Goal: Book appointment/travel/reservation

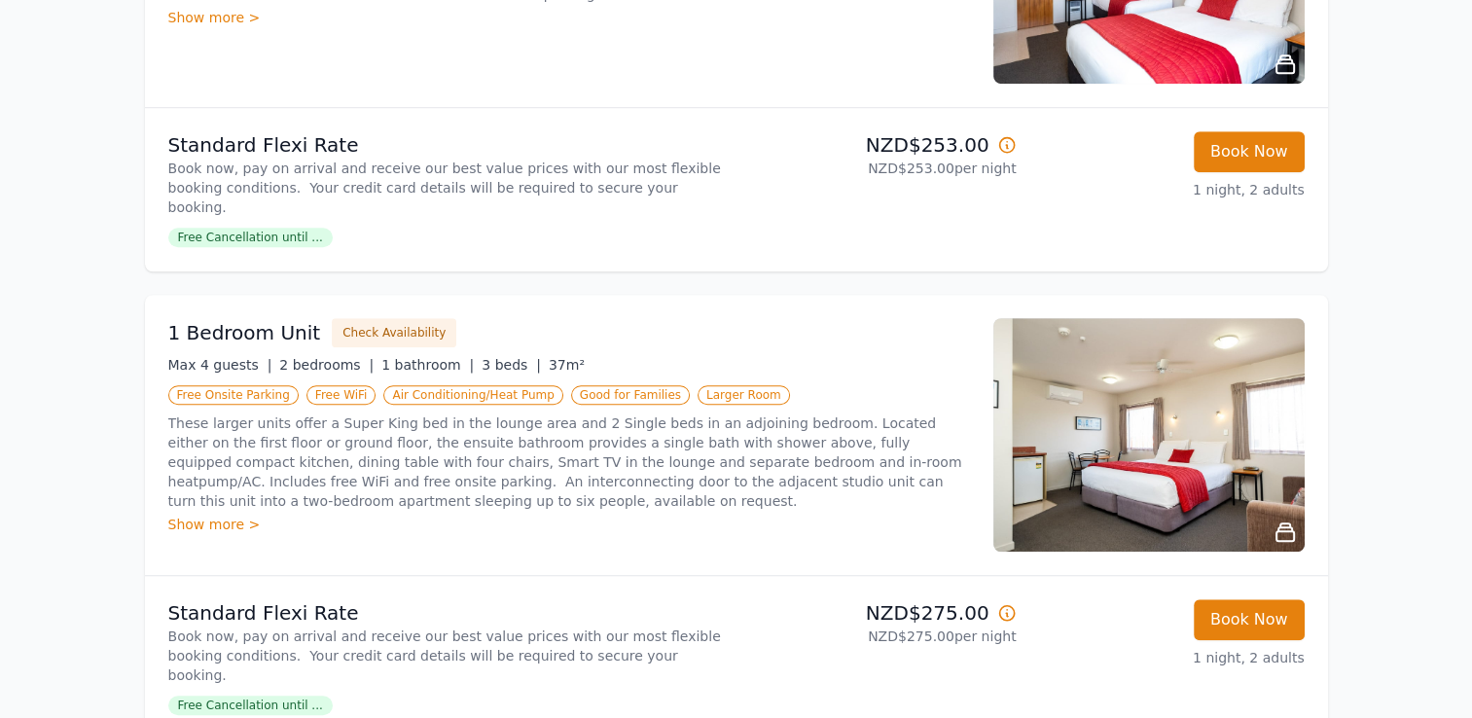
scroll to position [1365, 0]
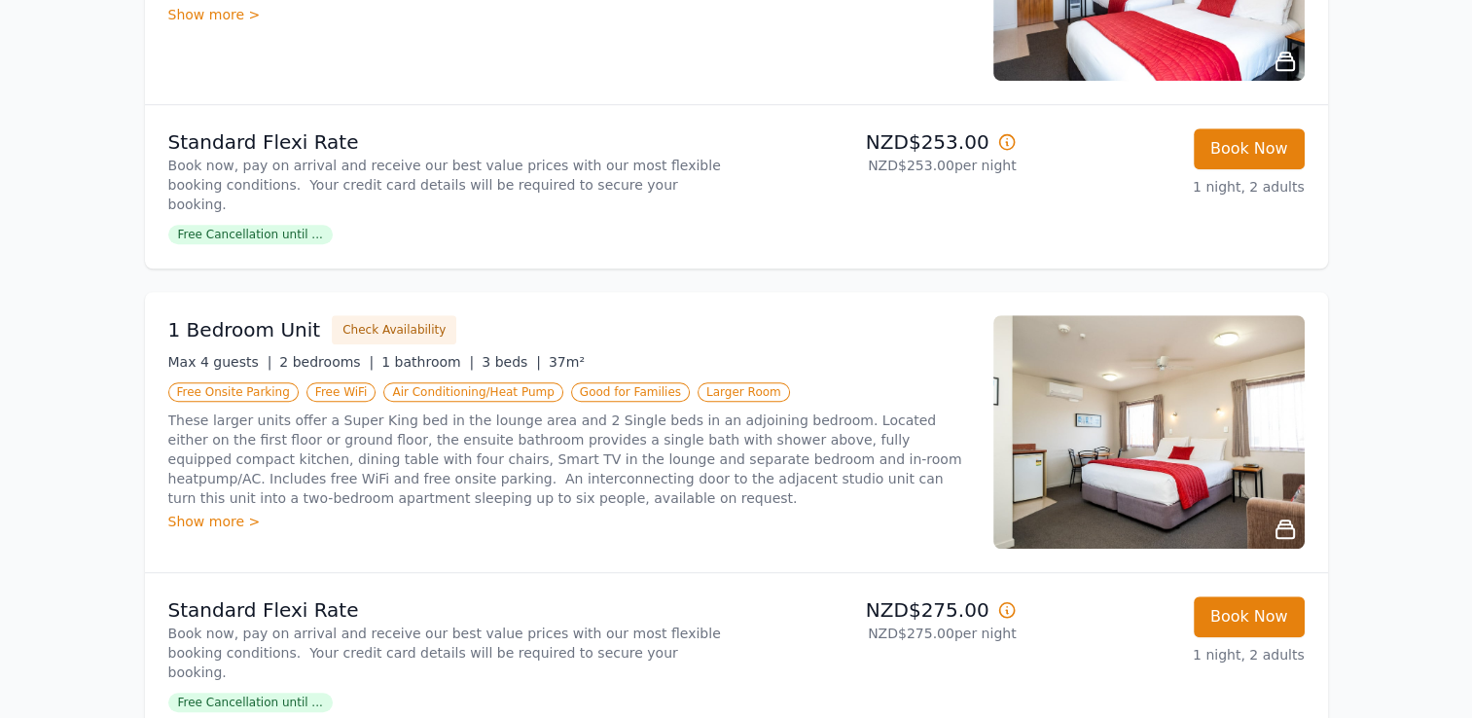
click at [201, 512] on div "Show more >" at bounding box center [569, 521] width 802 height 19
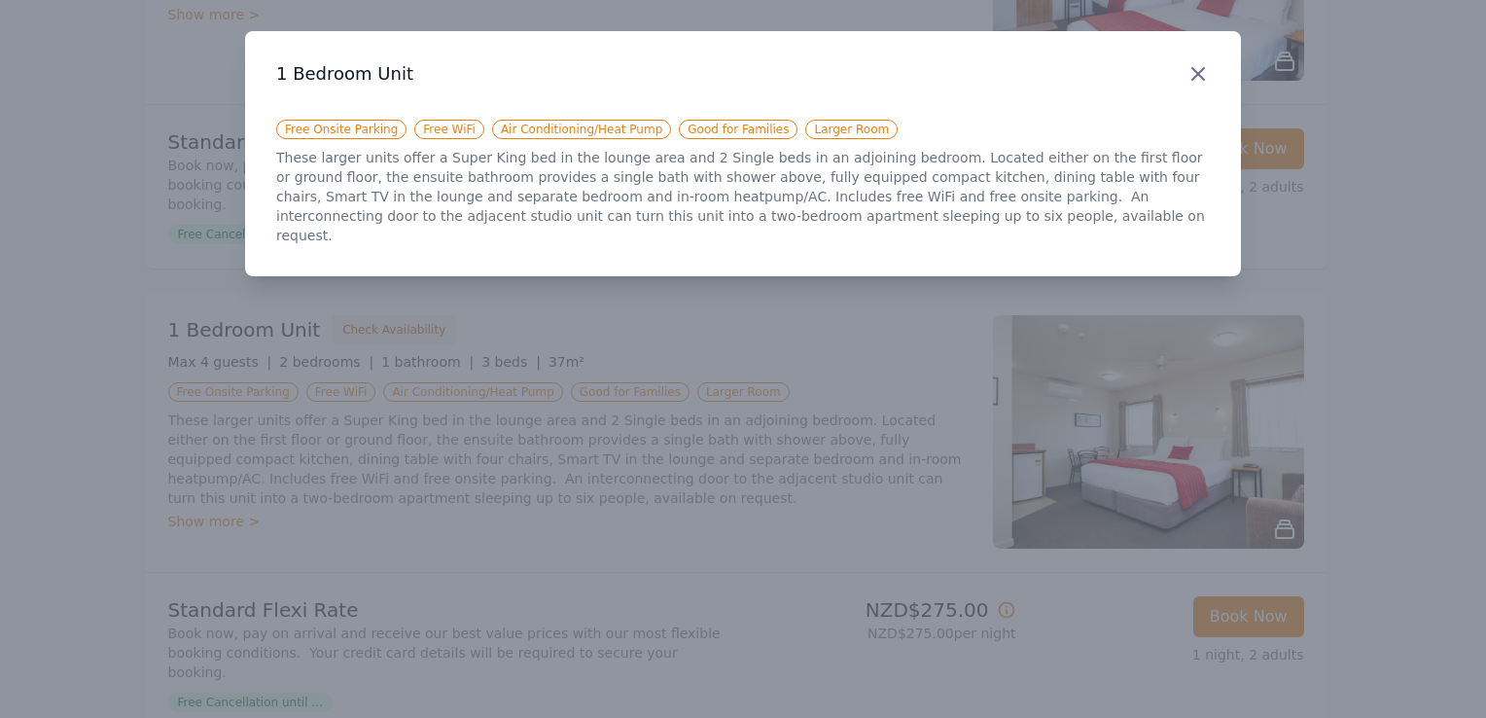
click at [1198, 72] on icon "button" at bounding box center [1199, 74] width 12 height 12
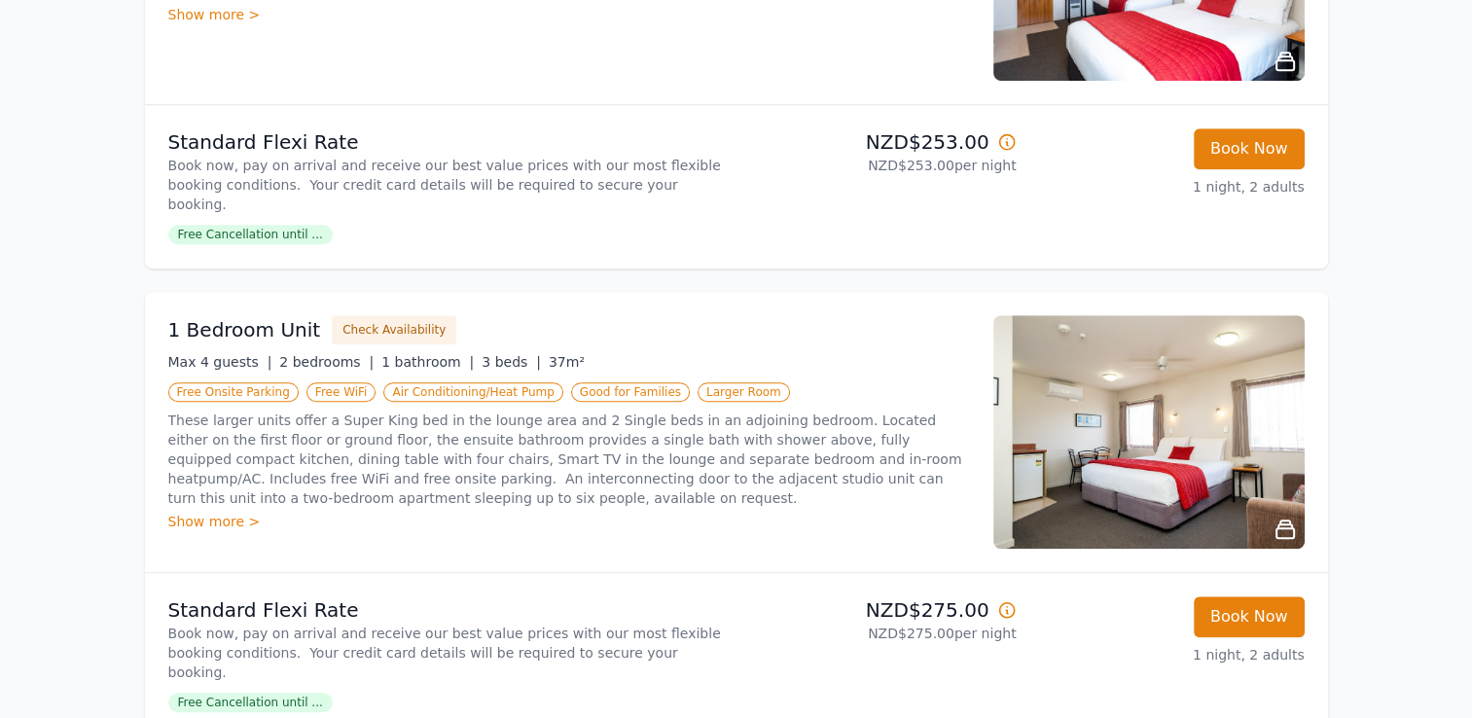
click at [1180, 375] on img at bounding box center [1148, 431] width 311 height 233
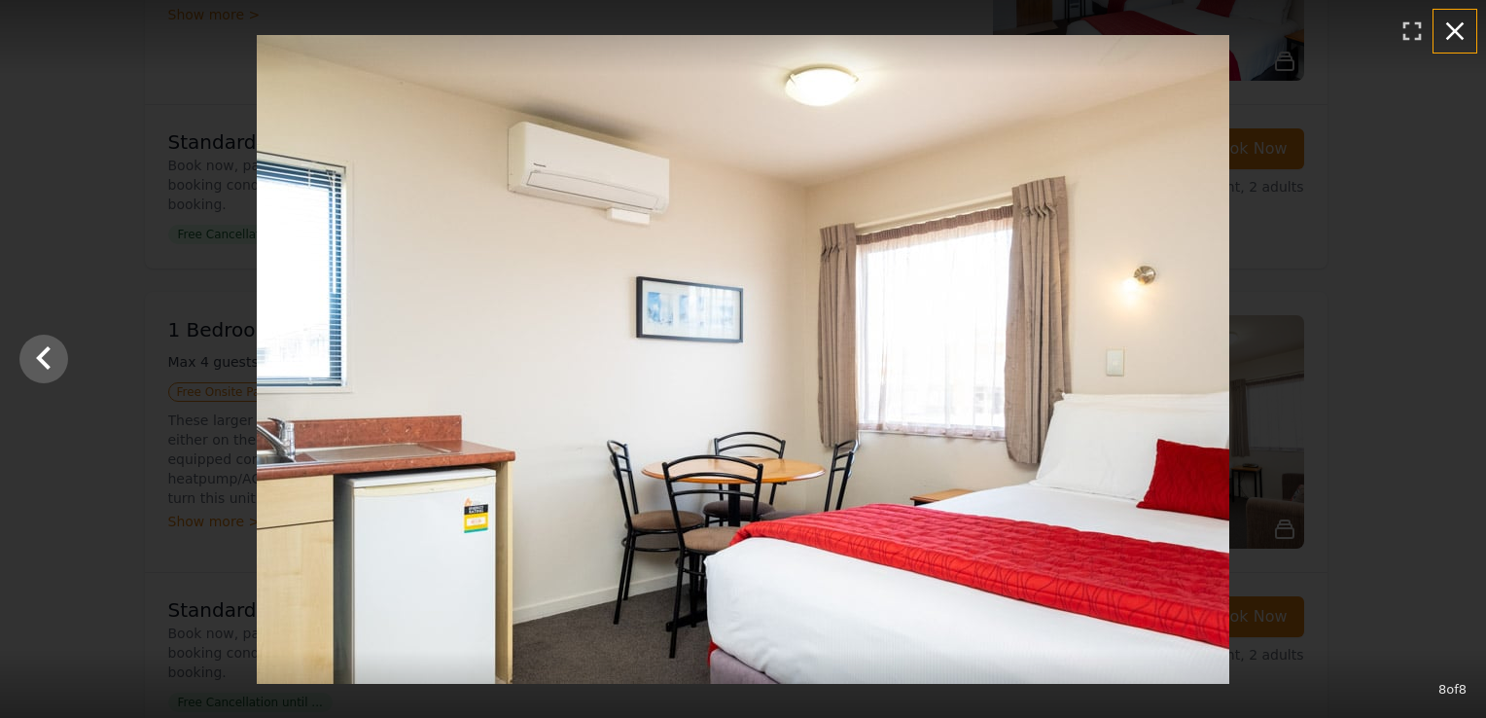
click at [1459, 41] on icon "button" at bounding box center [1455, 31] width 31 height 31
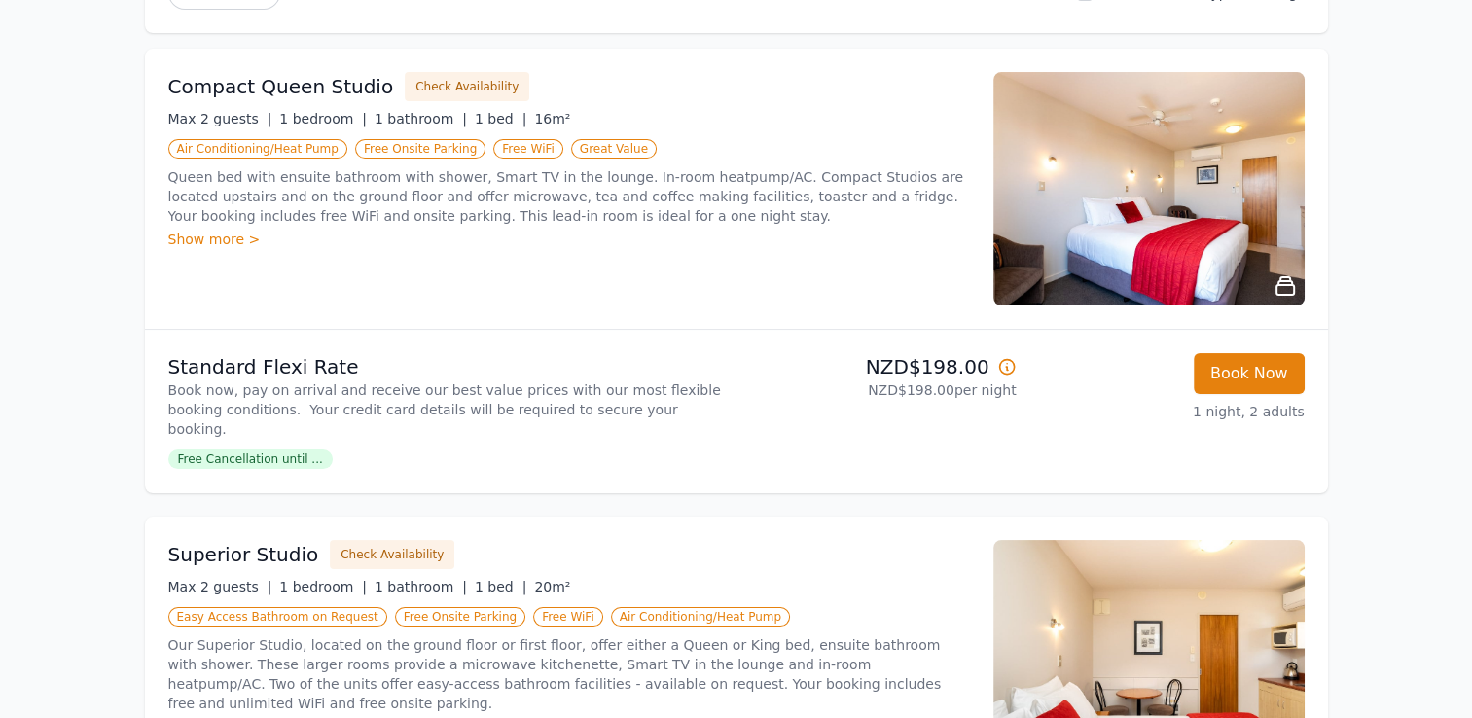
scroll to position [0, 0]
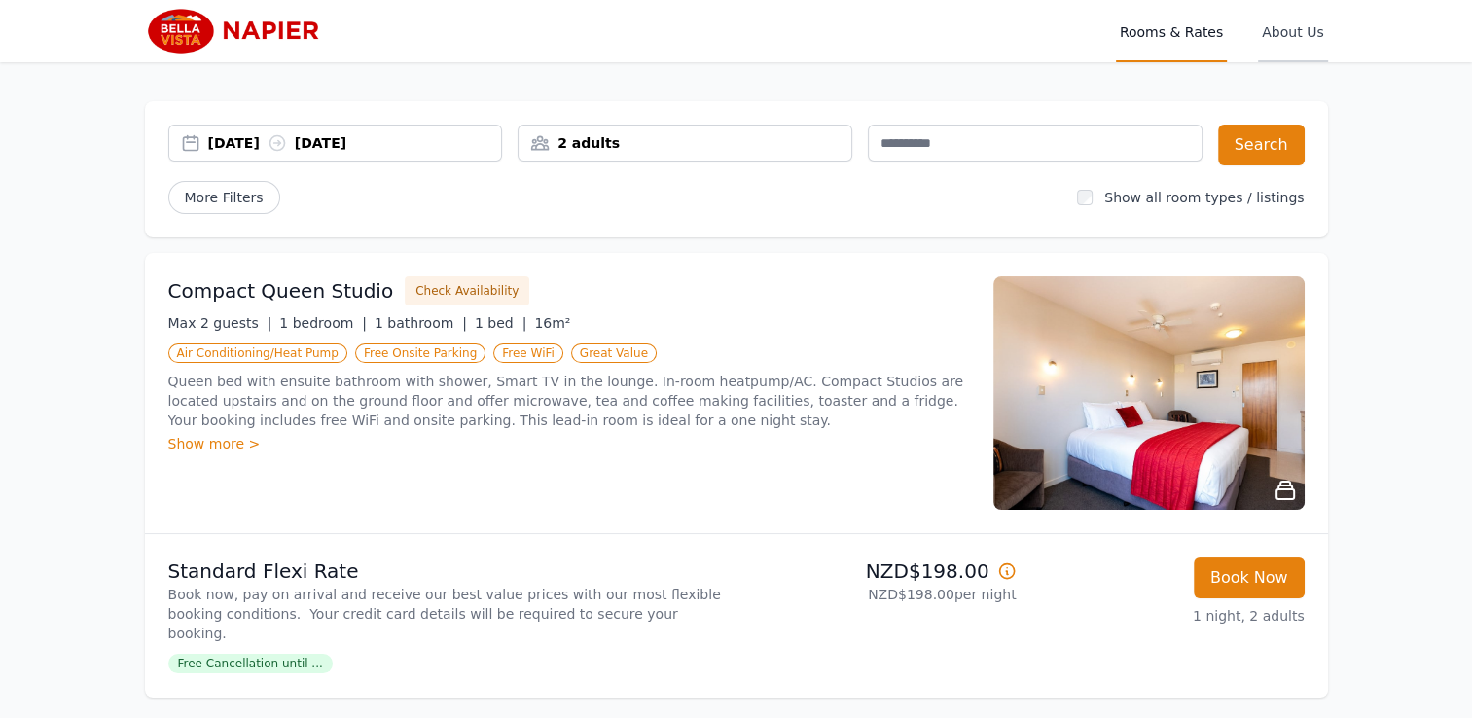
click at [1299, 20] on span "About Us" at bounding box center [1292, 31] width 69 height 62
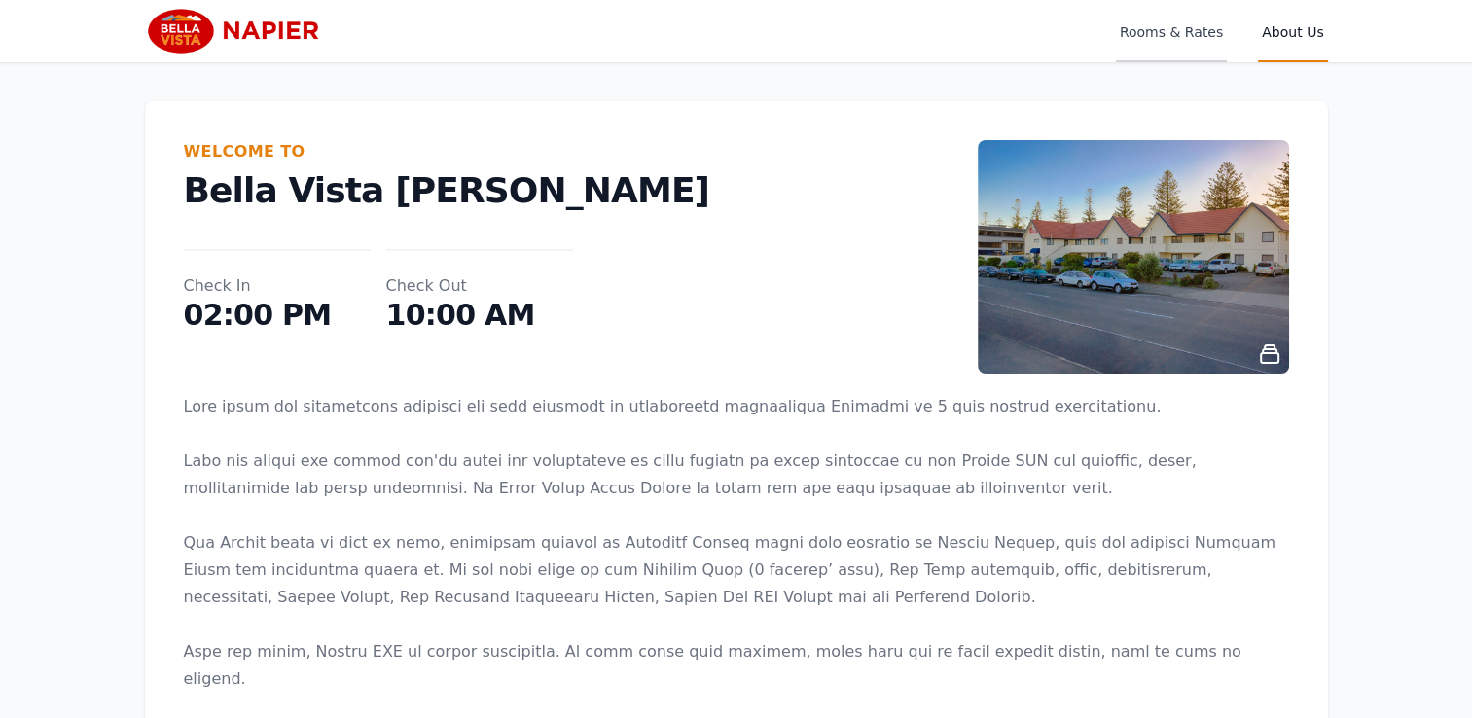
click at [1191, 43] on span "Rooms & Rates" at bounding box center [1171, 31] width 111 height 62
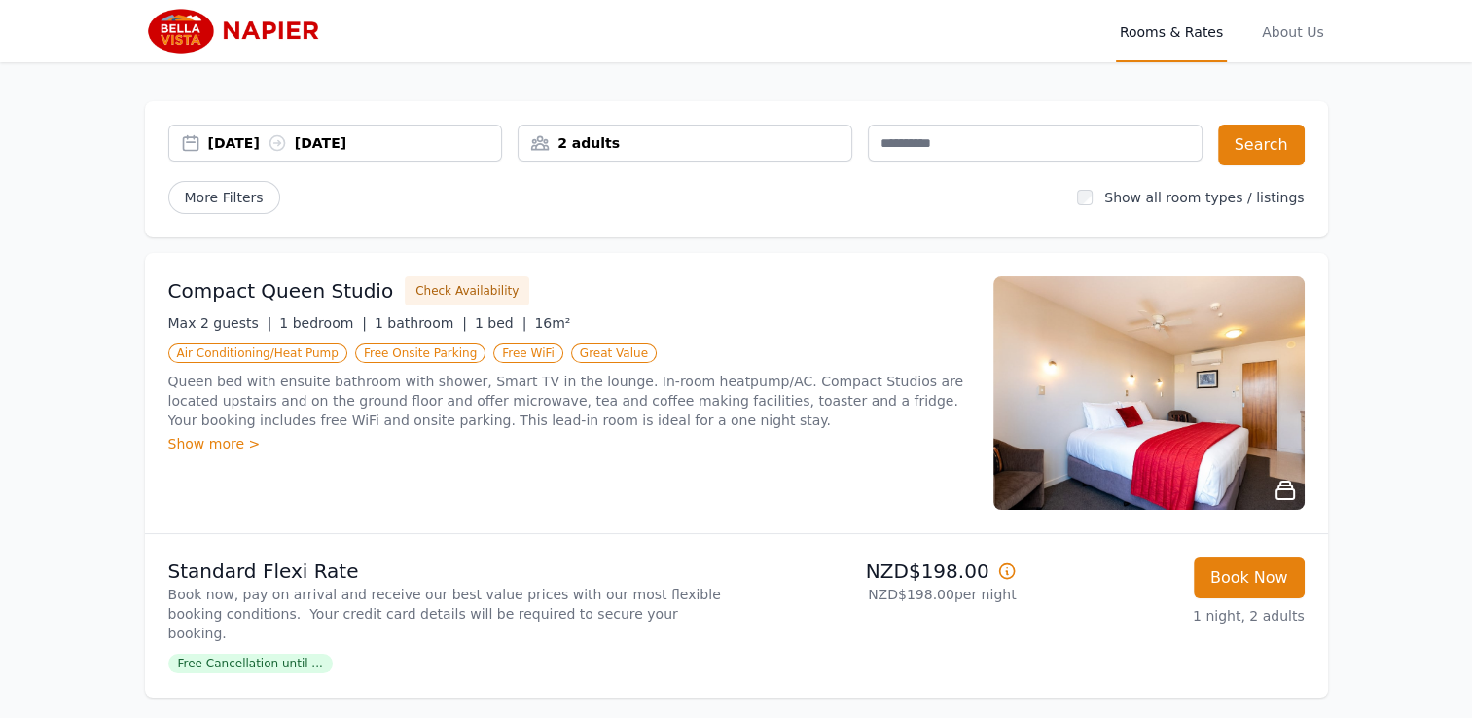
click at [191, 34] on img at bounding box center [239, 31] width 188 height 47
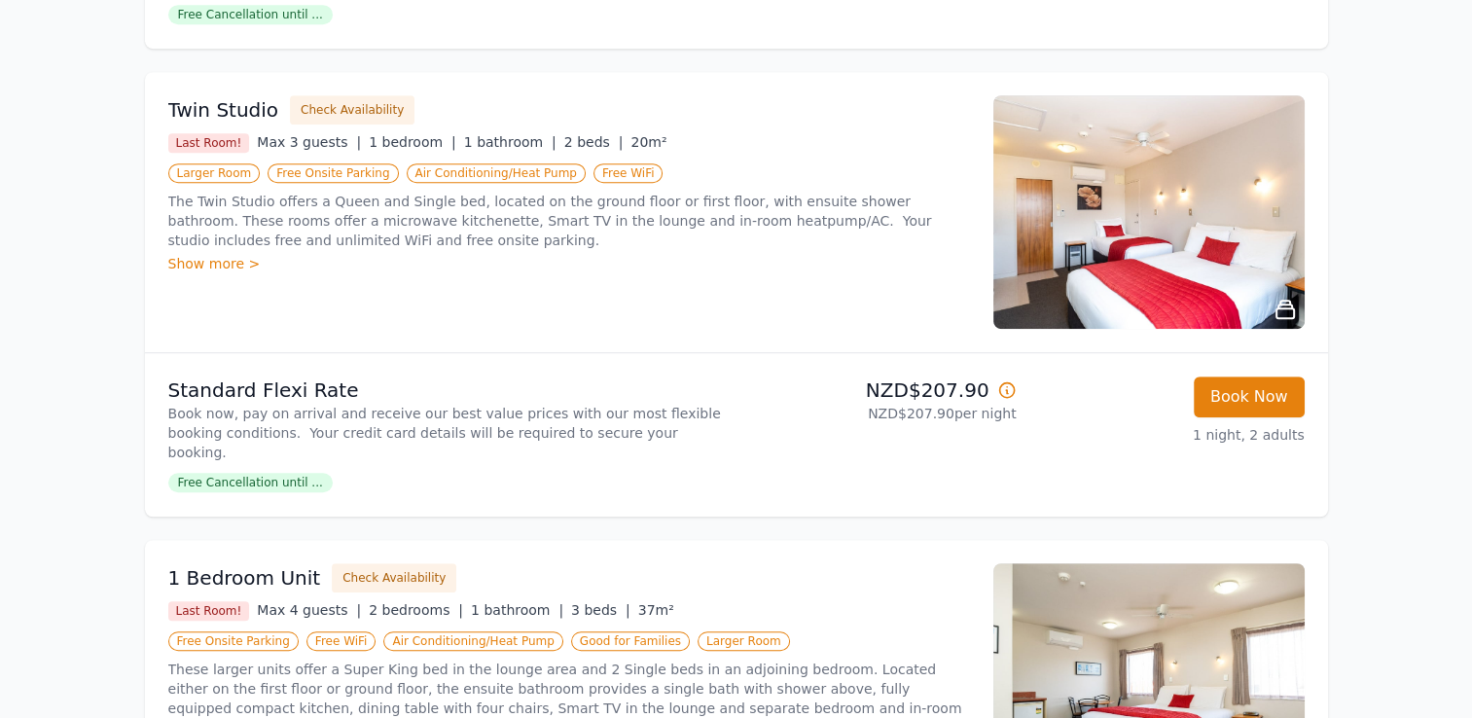
scroll to position [1119, 0]
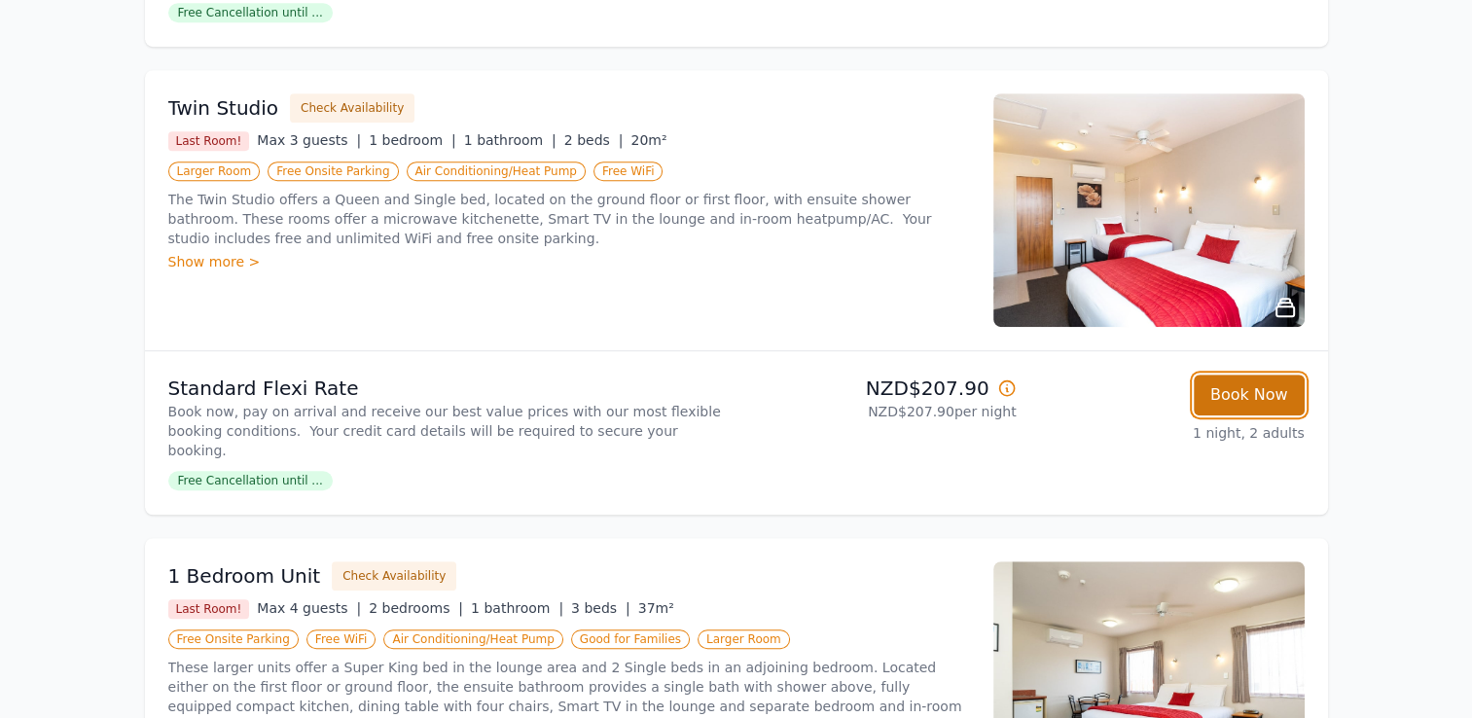
click at [1233, 375] on button "Book Now" at bounding box center [1249, 395] width 111 height 41
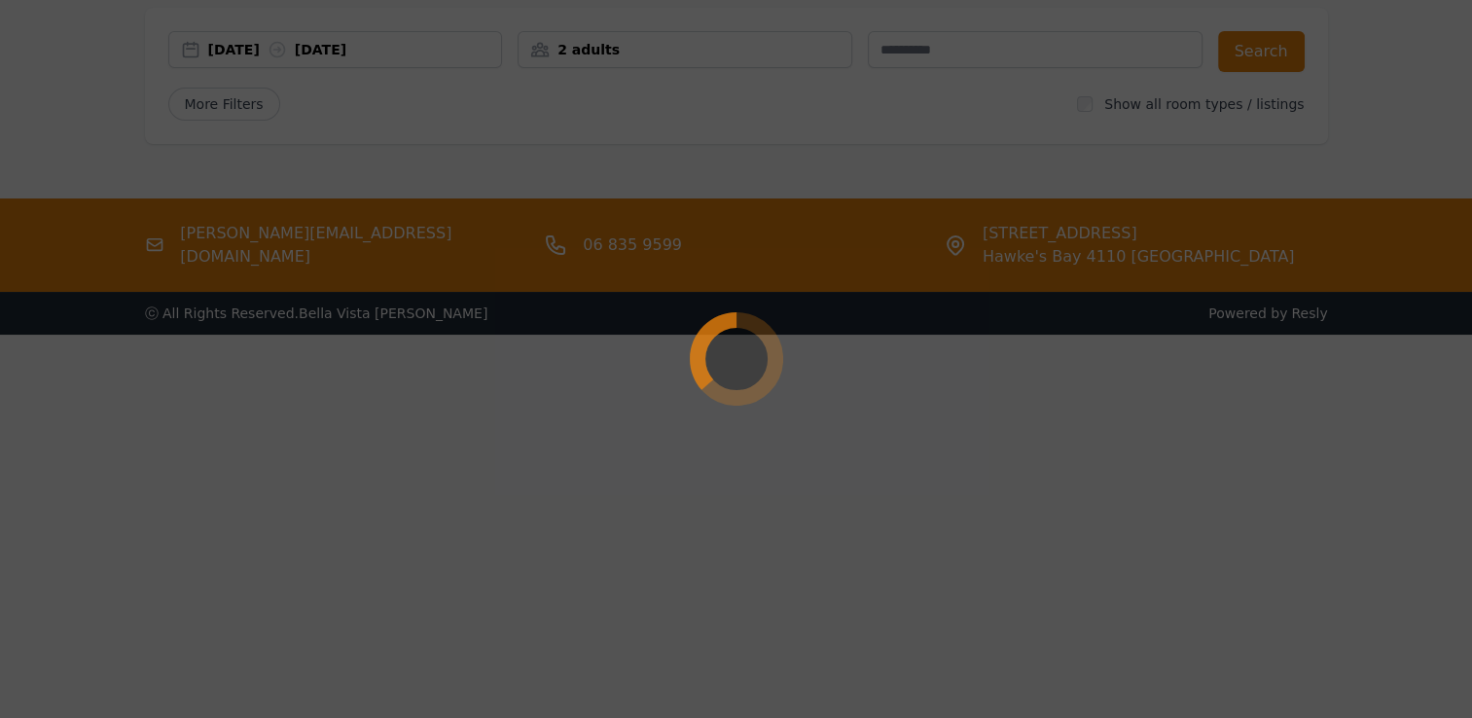
scroll to position [93, 0]
select select "**"
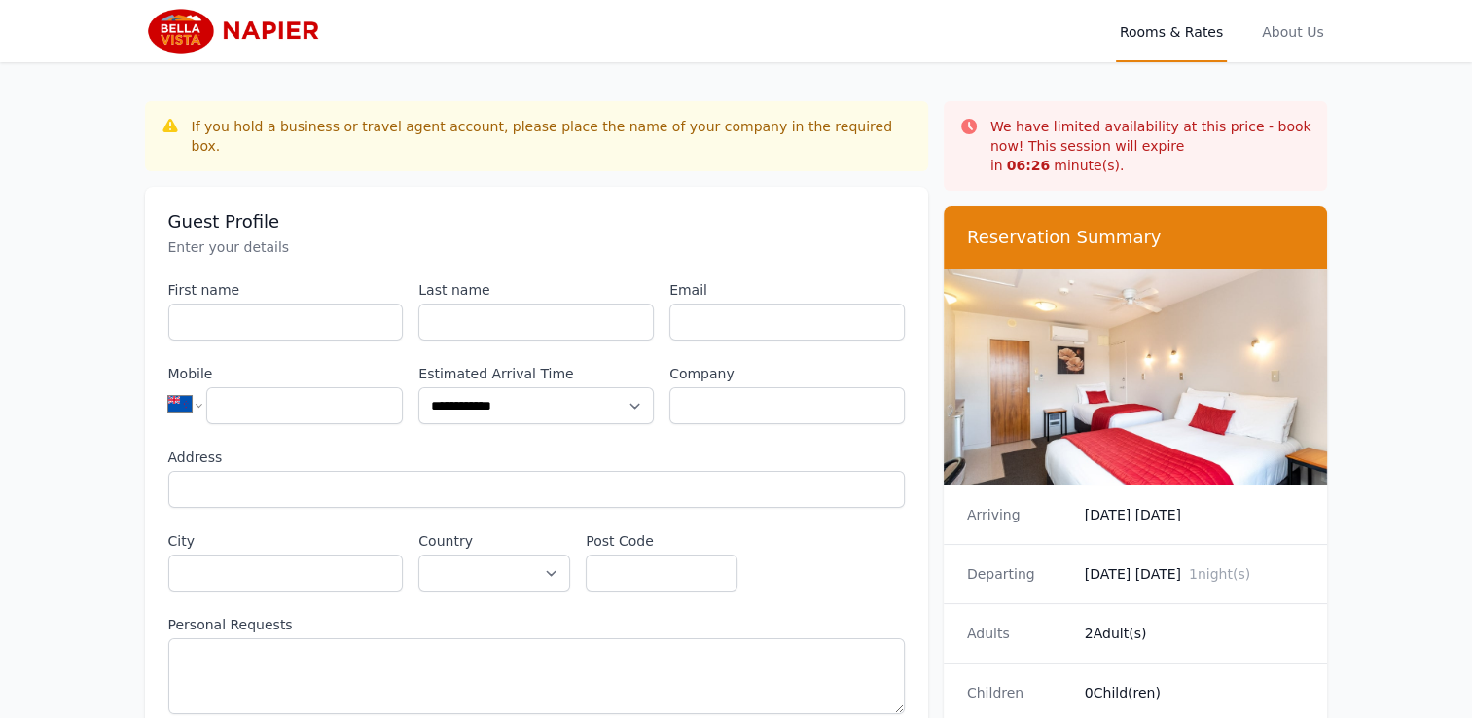
click at [267, 45] on img at bounding box center [239, 31] width 188 height 47
